Goal: Task Accomplishment & Management: Manage account settings

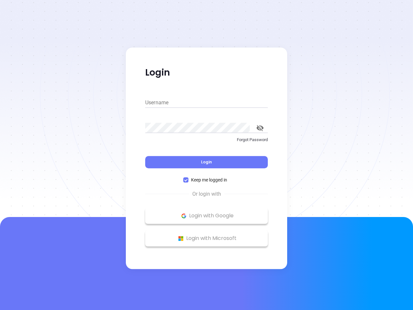
click at [207, 155] on div "Login" at bounding box center [206, 158] width 123 height 20
click at [207, 103] on input "Username" at bounding box center [206, 103] width 123 height 10
click at [260, 128] on icon "toggle password visibility" at bounding box center [260, 128] width 7 height 6
click at [207, 162] on span "Login" at bounding box center [206, 161] width 11 height 5
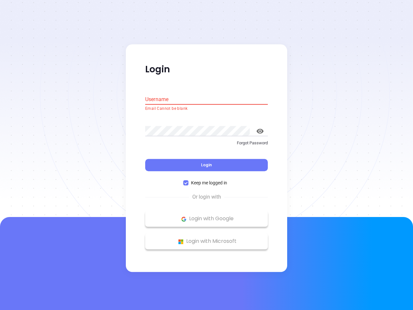
click at [207, 180] on span "Keep me logged in" at bounding box center [209, 183] width 41 height 7
click at [189, 181] on input "Keep me logged in" at bounding box center [185, 183] width 5 height 5
checkbox input "false"
click at [207, 216] on p "Login with Google" at bounding box center [207, 219] width 116 height 10
click at [207, 238] on p "Login with Microsoft" at bounding box center [207, 242] width 116 height 10
